Goal: Task Accomplishment & Management: Manage account settings

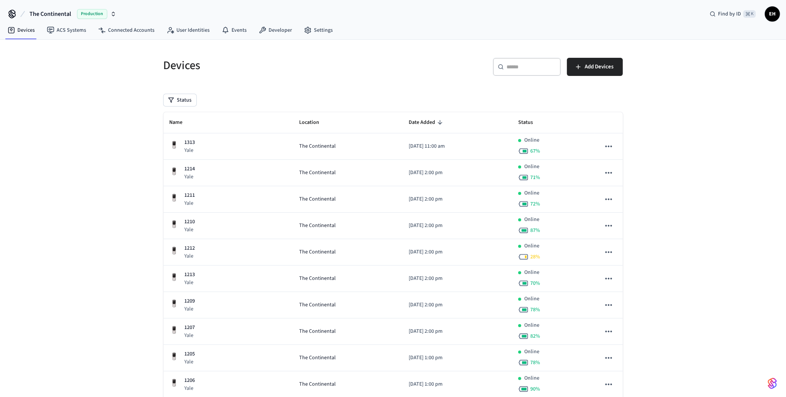
click at [57, 12] on span "The Continental" at bounding box center [50, 13] width 42 height 9
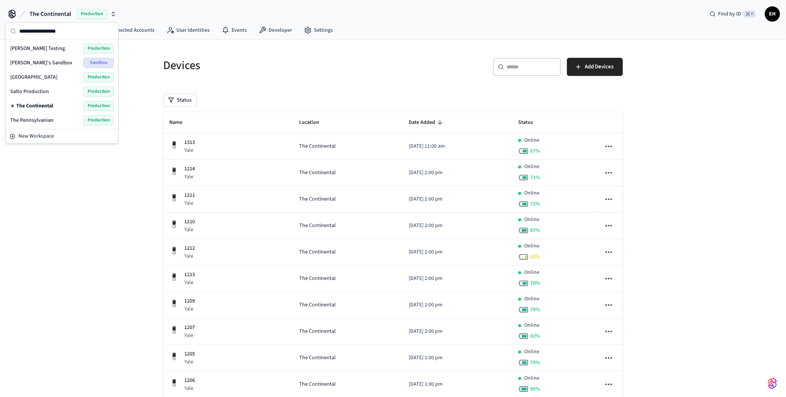
click at [46, 119] on span "The Pennsylvanian" at bounding box center [31, 120] width 43 height 8
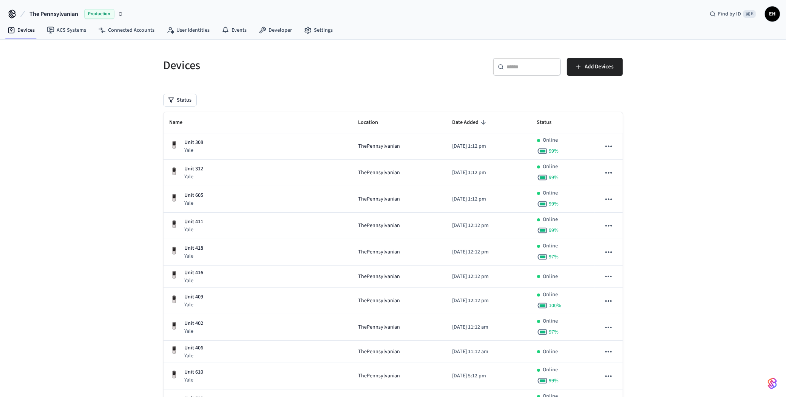
click at [60, 12] on span "The Pennsylvanian" at bounding box center [53, 13] width 49 height 9
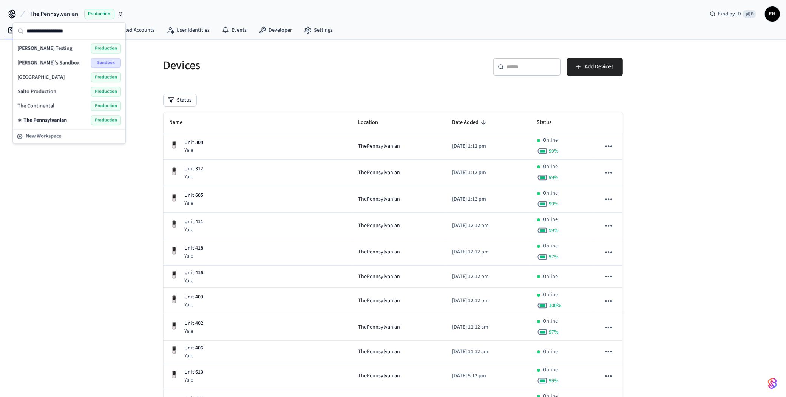
click at [480, 13] on div "The Pennsylvanian Production Find by ID ⌘ K EH" at bounding box center [393, 11] width 786 height 22
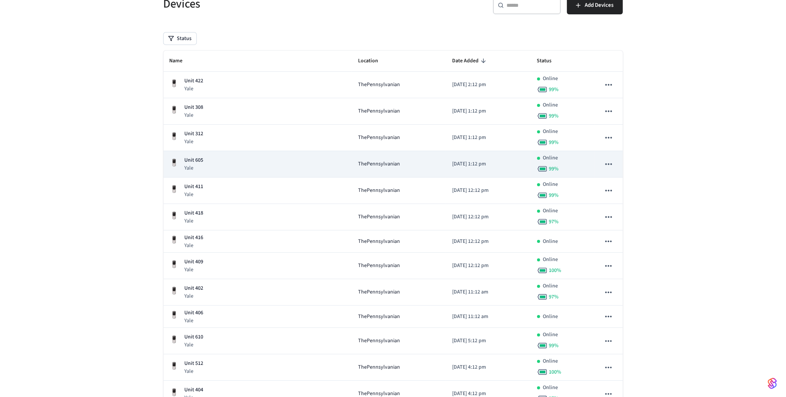
scroll to position [59, 0]
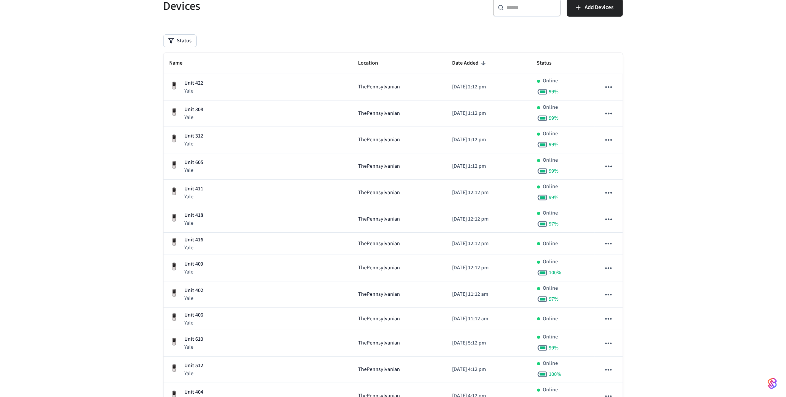
click at [452, 62] on span "Date Added" at bounding box center [470, 63] width 36 height 12
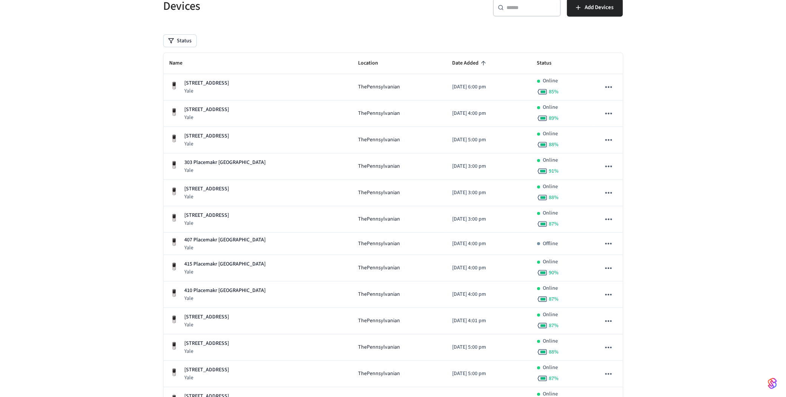
click at [452, 62] on span "Date Added" at bounding box center [470, 63] width 36 height 12
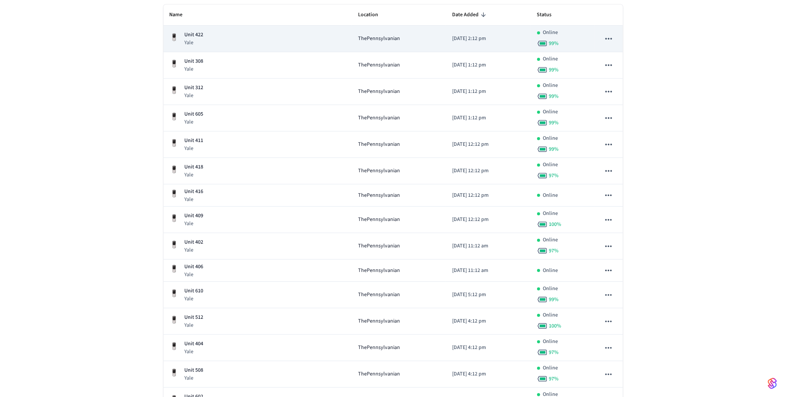
scroll to position [108, 0]
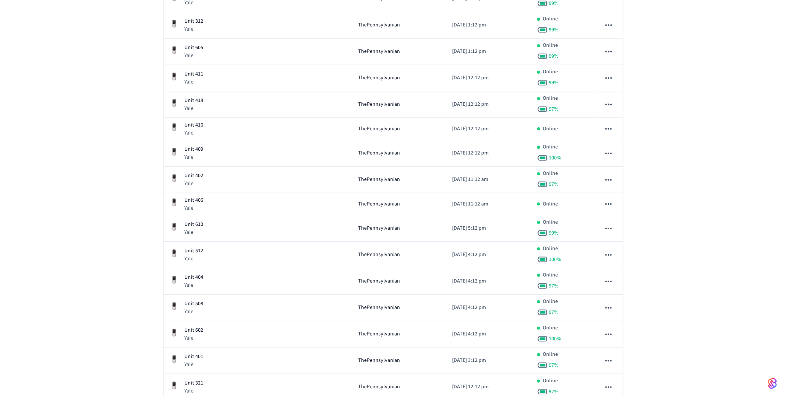
scroll to position [172, 0]
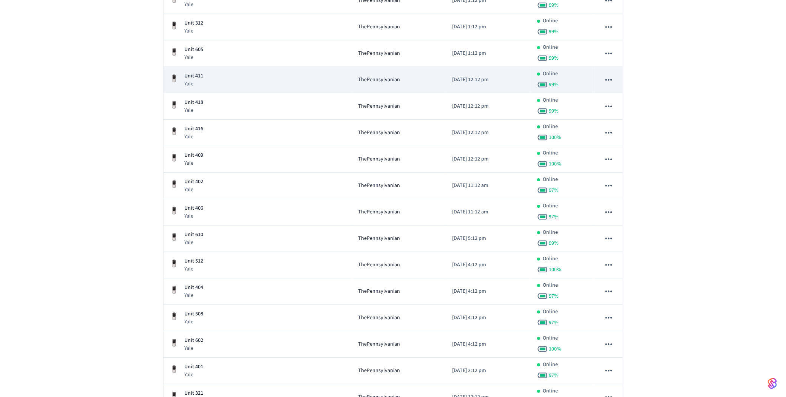
click at [307, 72] on div "Unit 411 Yale" at bounding box center [258, 79] width 177 height 15
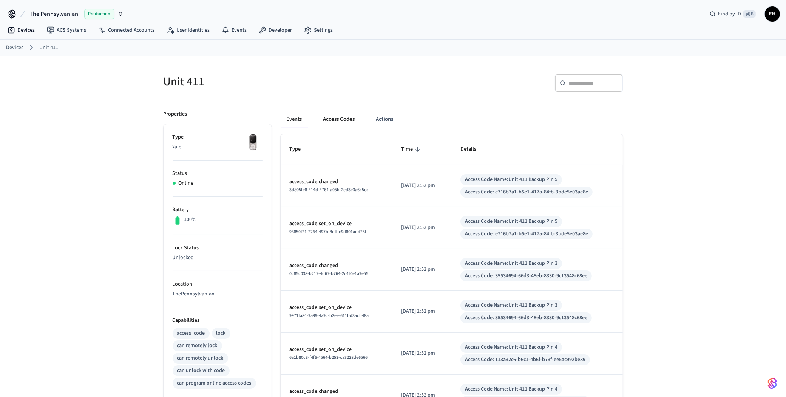
click at [345, 118] on button "Access Codes" at bounding box center [339, 119] width 44 height 18
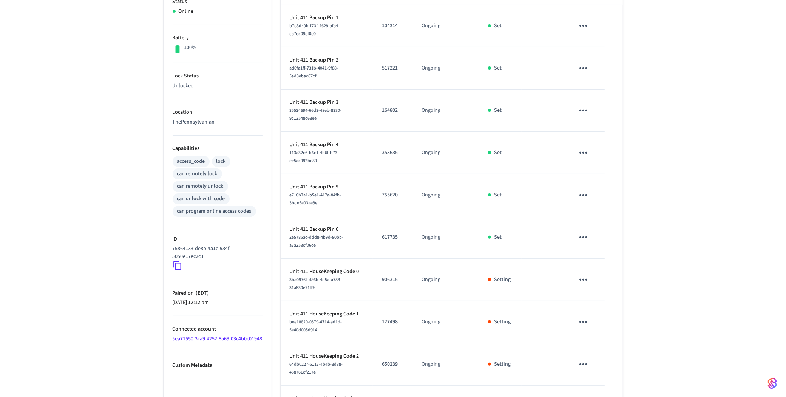
scroll to position [198, 0]
